Goal: Task Accomplishment & Management: Use online tool/utility

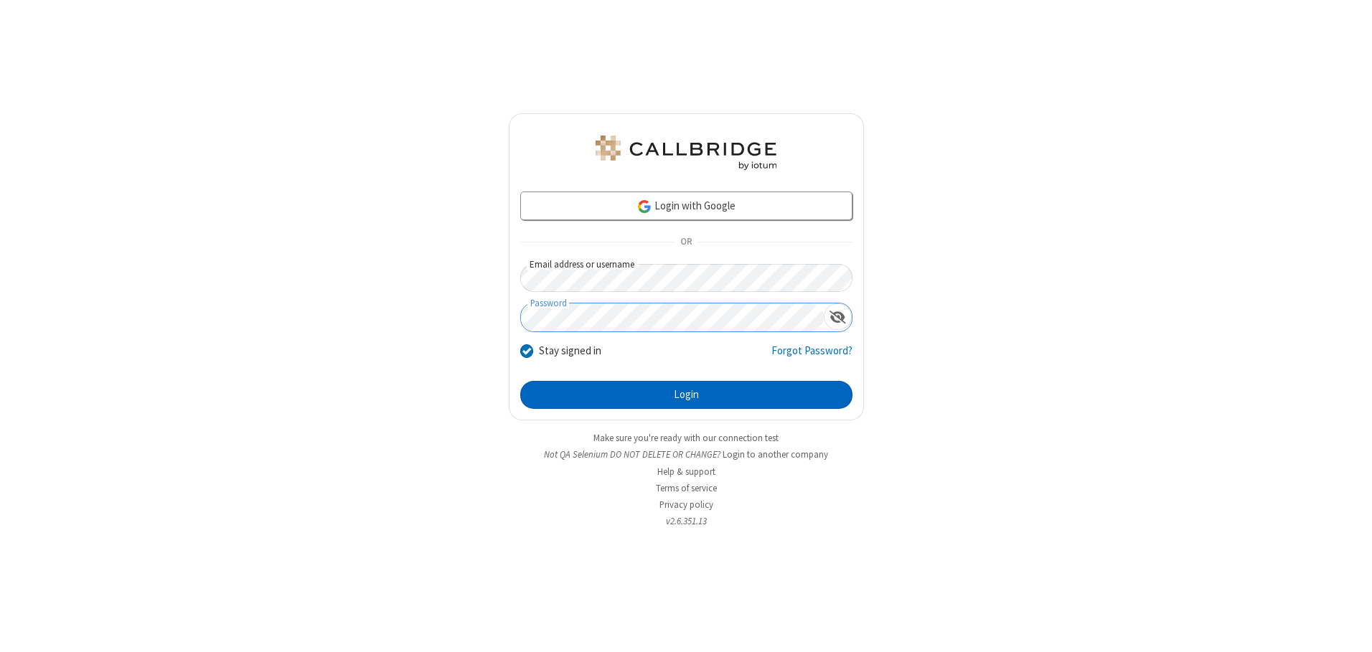
click at [686, 395] on button "Login" at bounding box center [686, 395] width 332 height 29
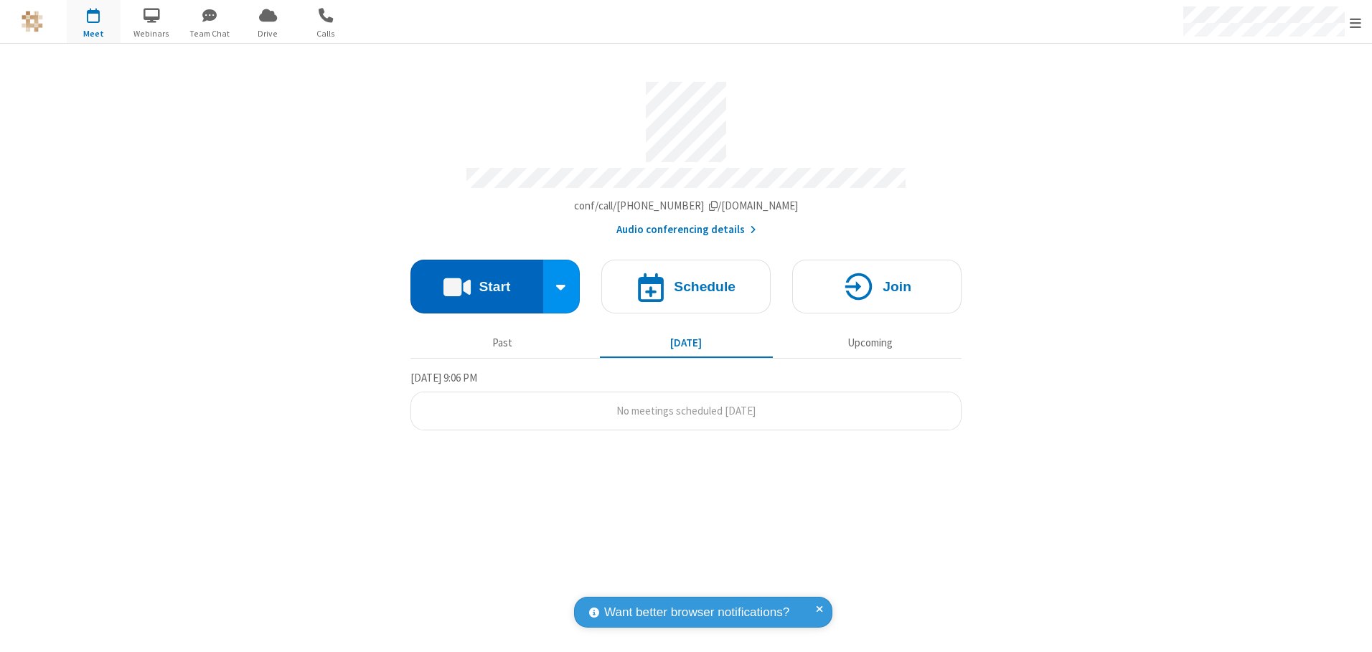
click at [476, 281] on button "Start" at bounding box center [476, 287] width 133 height 54
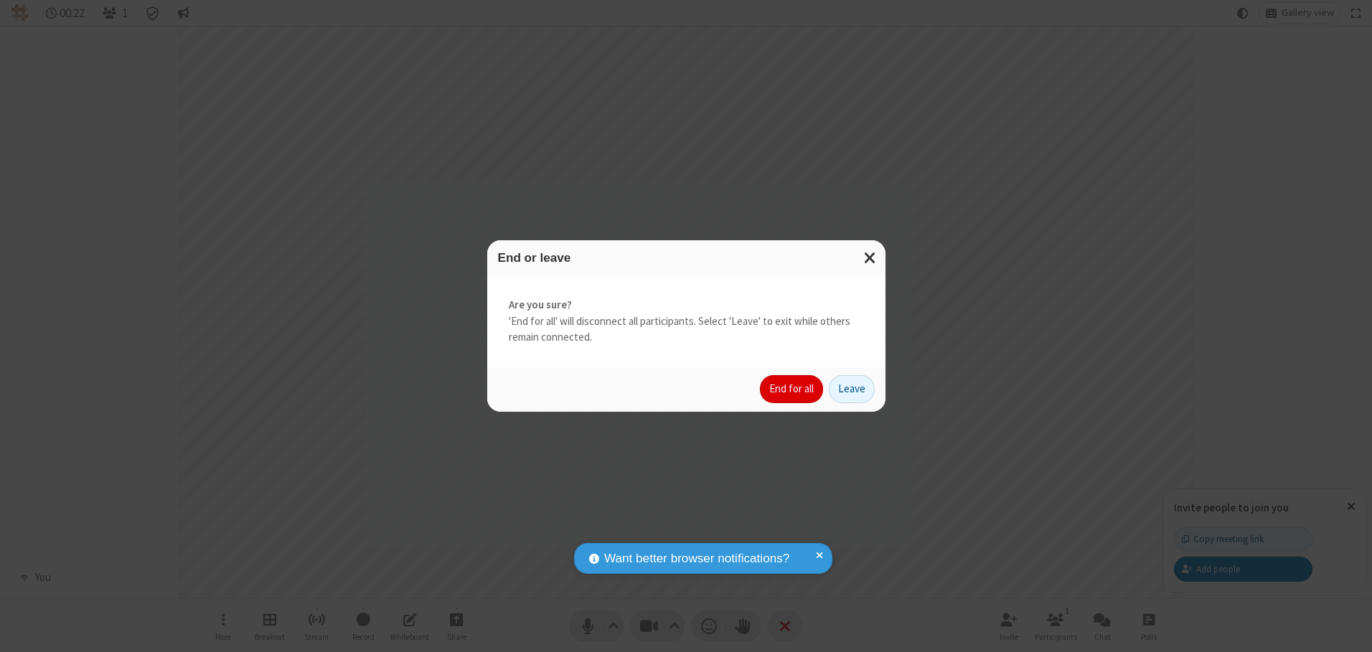
click at [792, 389] on button "End for all" at bounding box center [791, 389] width 63 height 29
